Goal: Task Accomplishment & Management: Use online tool/utility

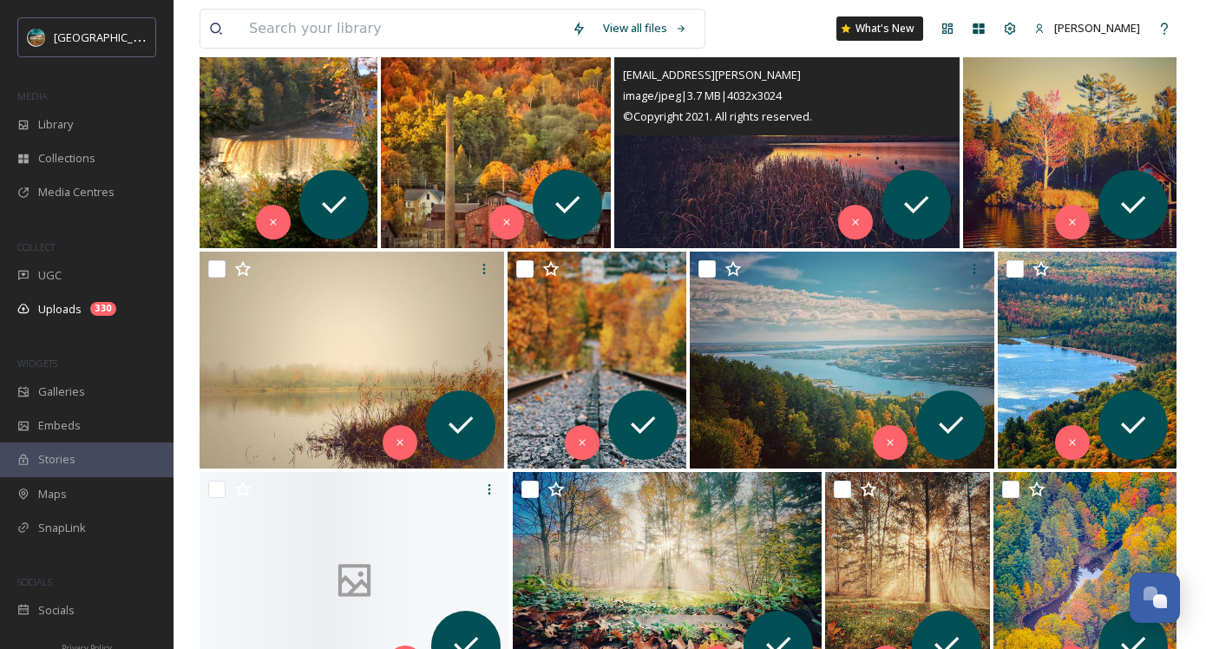
scroll to position [333, 0]
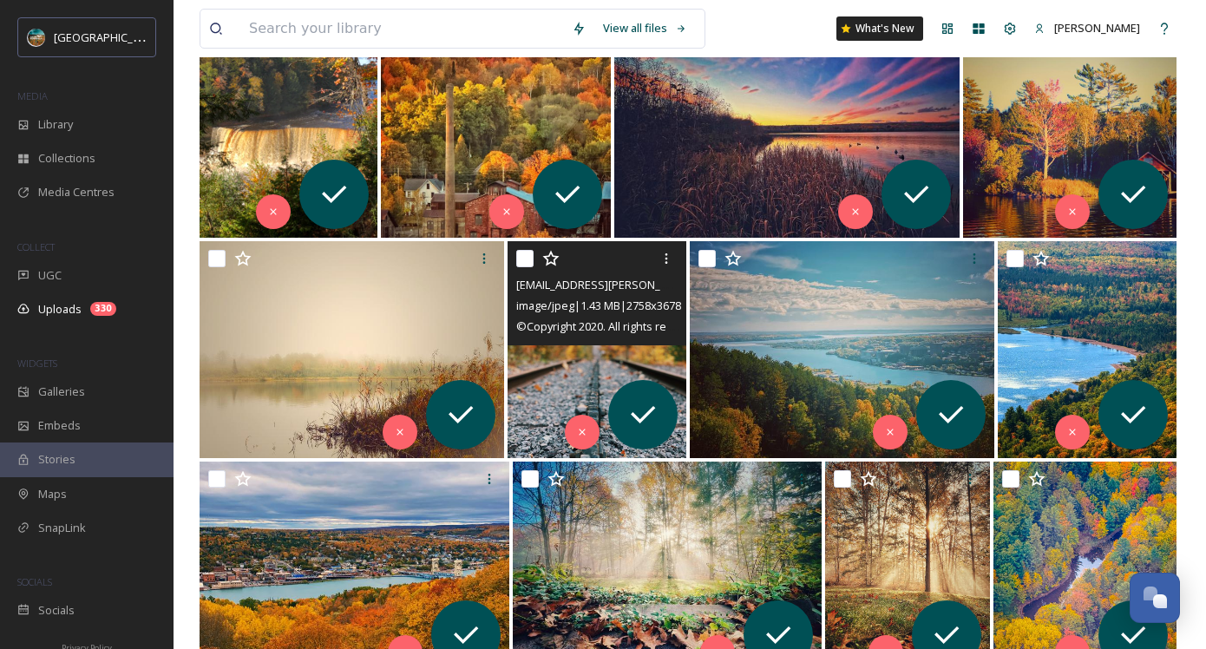
click at [552, 371] on img at bounding box center [597, 349] width 179 height 217
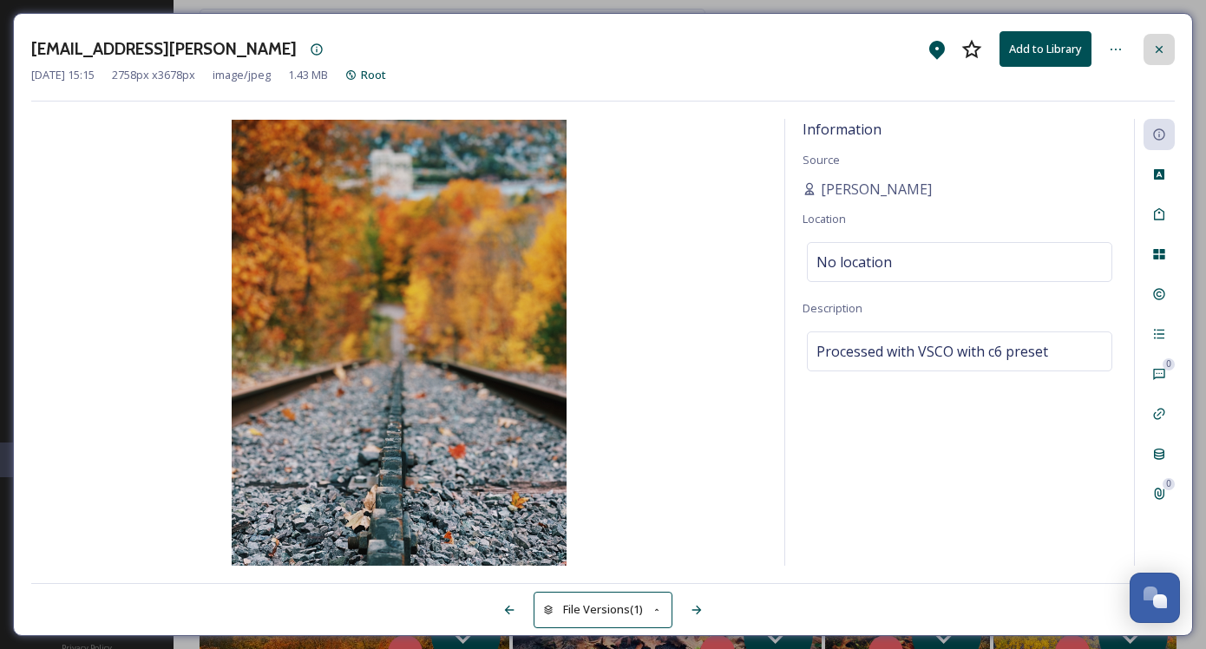
click at [1162, 53] on icon at bounding box center [1159, 50] width 14 height 14
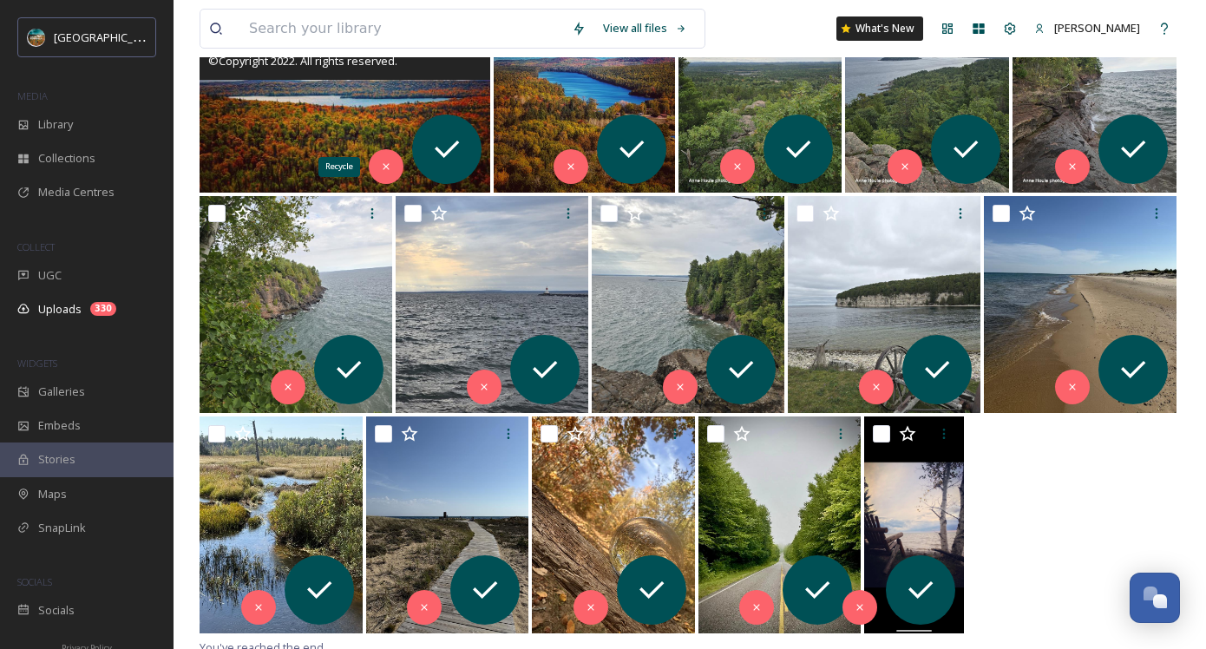
scroll to position [1709, 0]
